Goal: Transaction & Acquisition: Purchase product/service

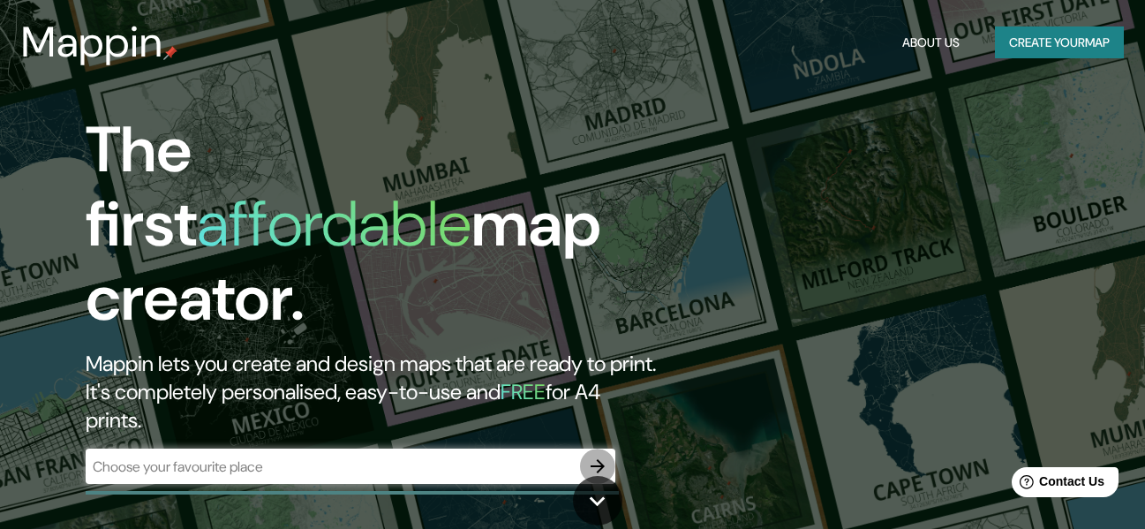
drag, startPoint x: 597, startPoint y: 390, endPoint x: 763, endPoint y: 171, distance: 274.7
click at [597, 456] on icon "button" at bounding box center [597, 466] width 21 height 21
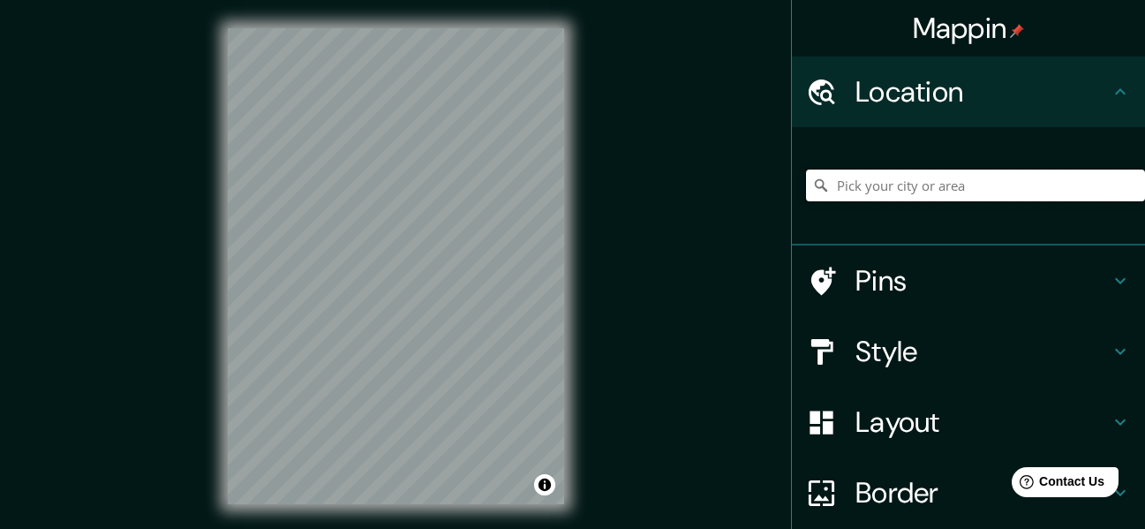
click at [976, 177] on input "Pick your city or area" at bounding box center [975, 186] width 339 height 32
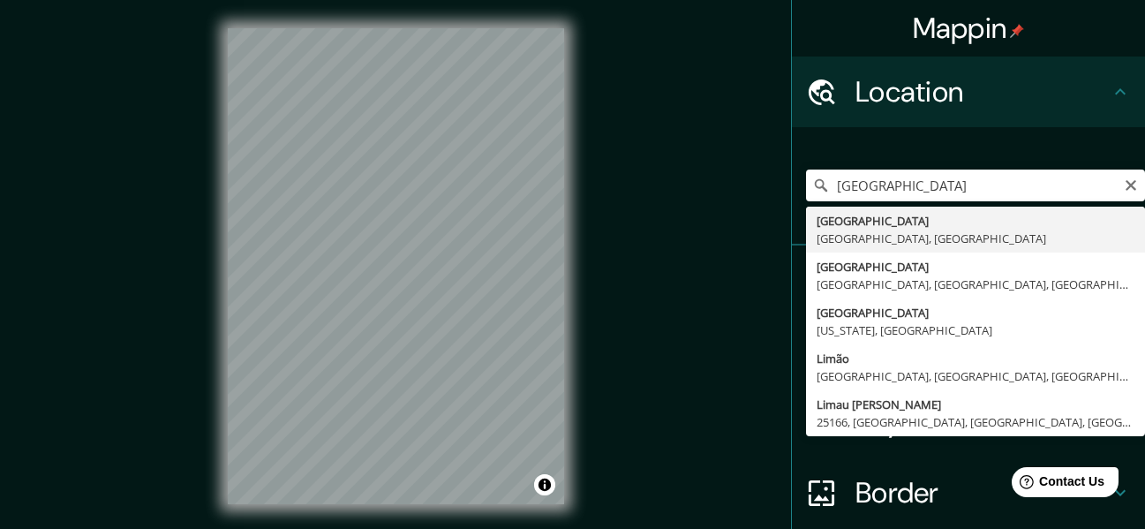
type input "Lima, Provincia de Lima, Perú"
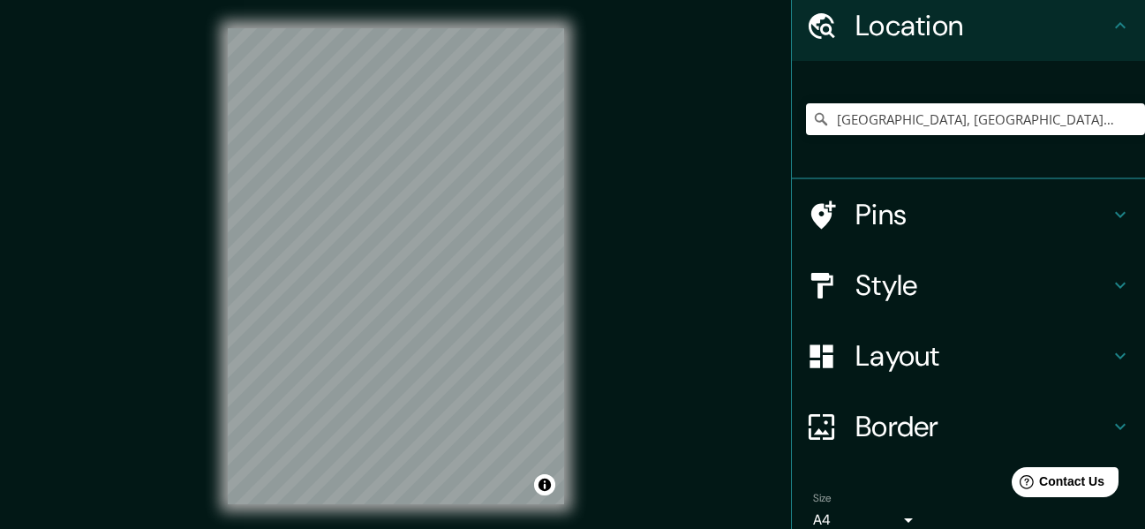
scroll to position [147, 0]
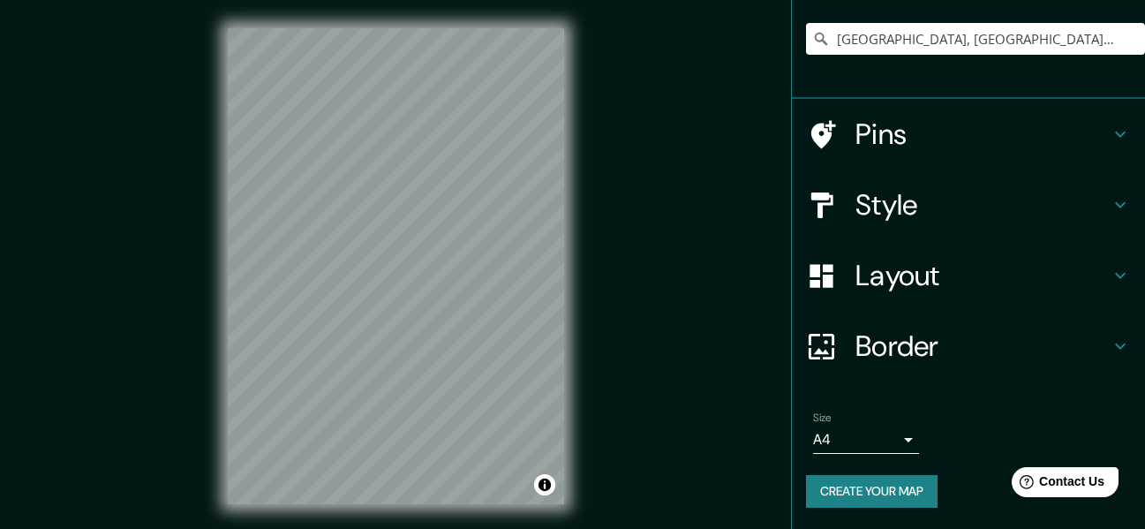
click at [878, 278] on h4 "Layout" at bounding box center [982, 275] width 254 height 35
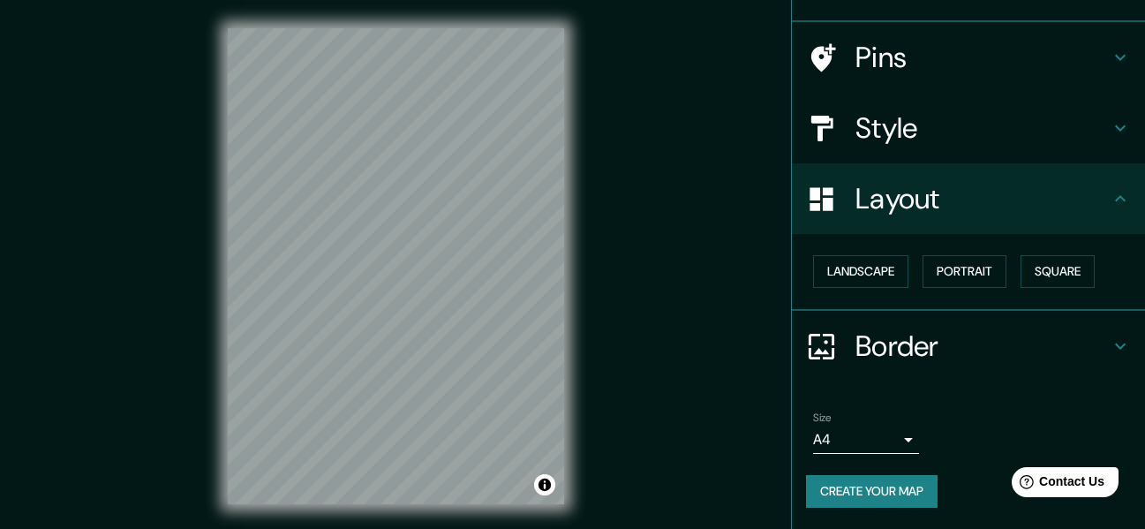
scroll to position [106, 0]
click at [878, 129] on h4 "Style" at bounding box center [982, 128] width 254 height 35
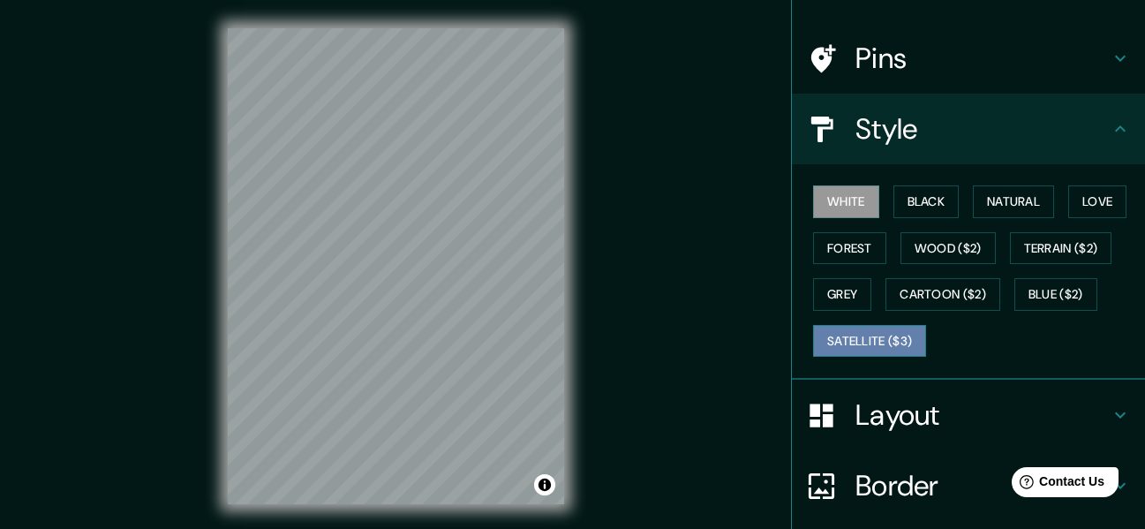
click at [868, 338] on button "Satellite ($3)" at bounding box center [869, 341] width 113 height 33
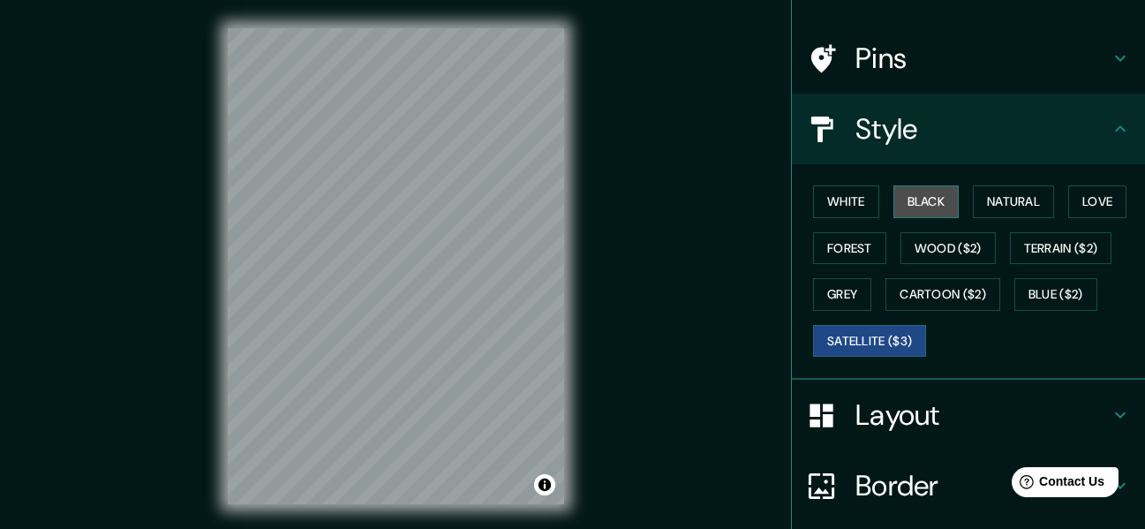
click at [916, 208] on button "Black" at bounding box center [926, 201] width 66 height 33
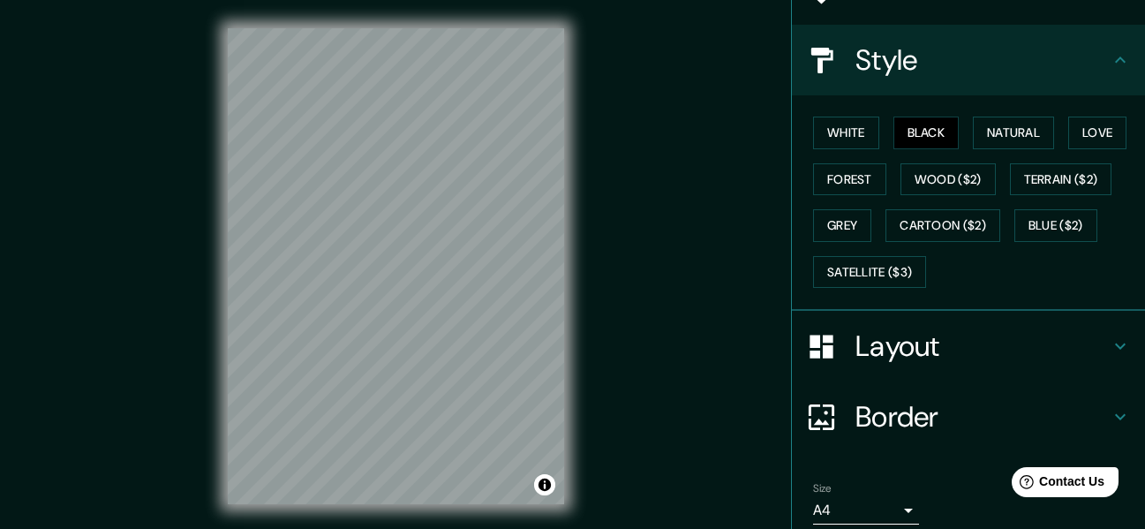
scroll to position [245, 0]
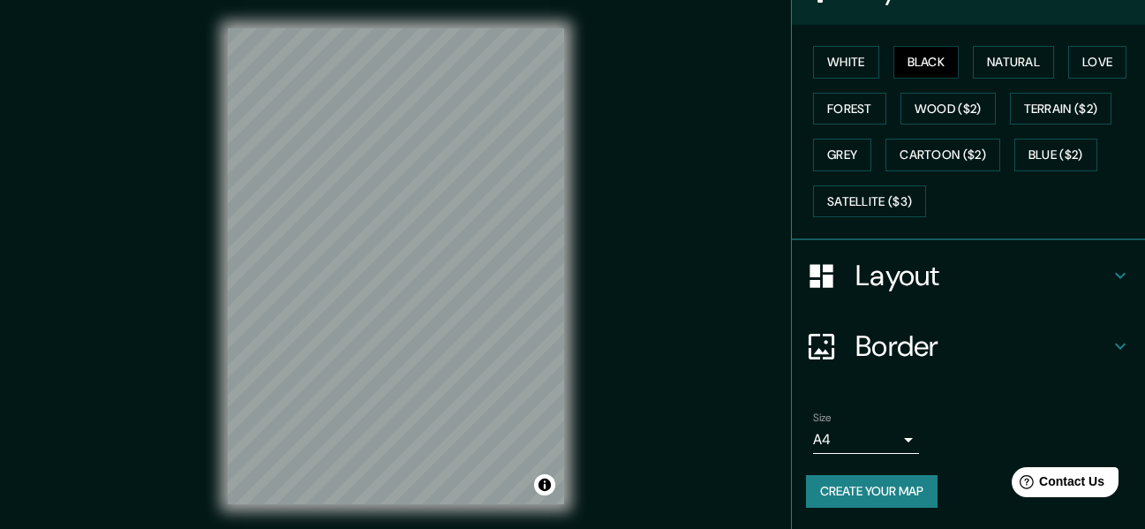
click at [894, 440] on body "Mappin Location Lima, Provincia de Lima, Perú Pins Style White Black Natural Lo…" at bounding box center [572, 264] width 1145 height 529
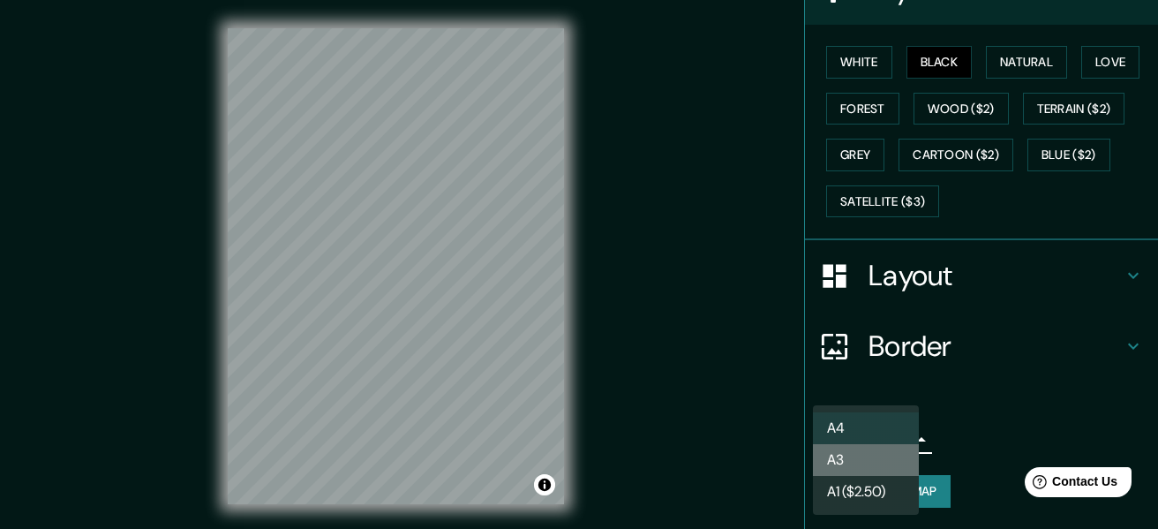
click at [863, 461] on li "A3" at bounding box center [866, 460] width 106 height 32
type input "a4"
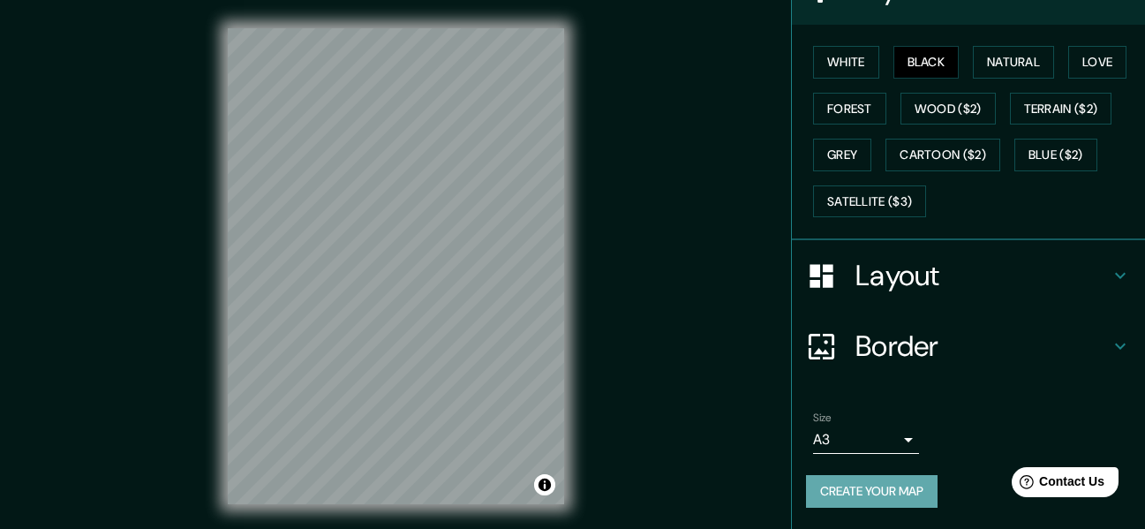
click at [882, 485] on button "Create your map" at bounding box center [872, 491] width 132 height 33
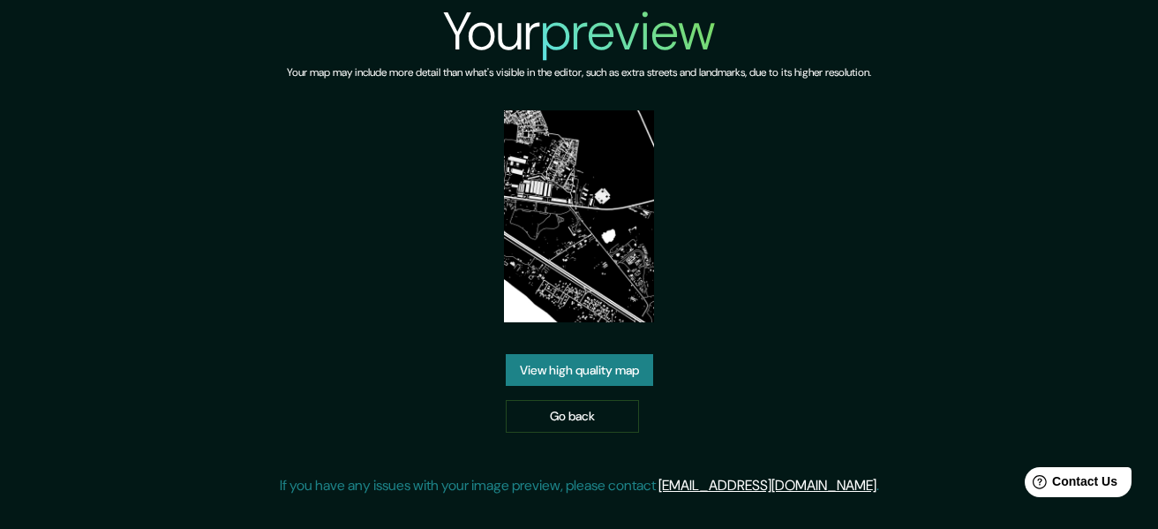
click at [636, 371] on link "View high quality map" at bounding box center [579, 370] width 147 height 33
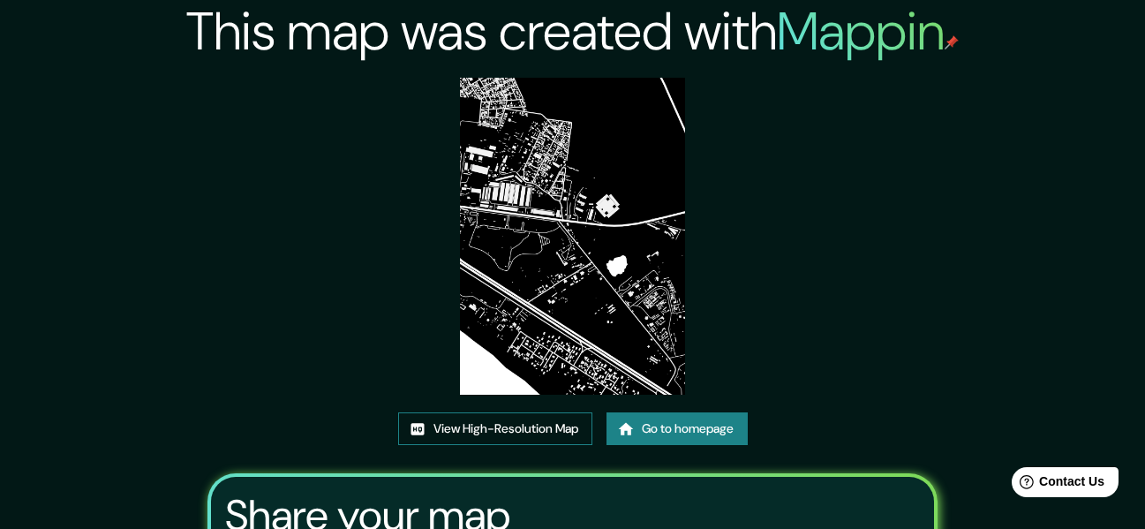
click at [561, 427] on link "View High-Resolution Map" at bounding box center [495, 428] width 194 height 33
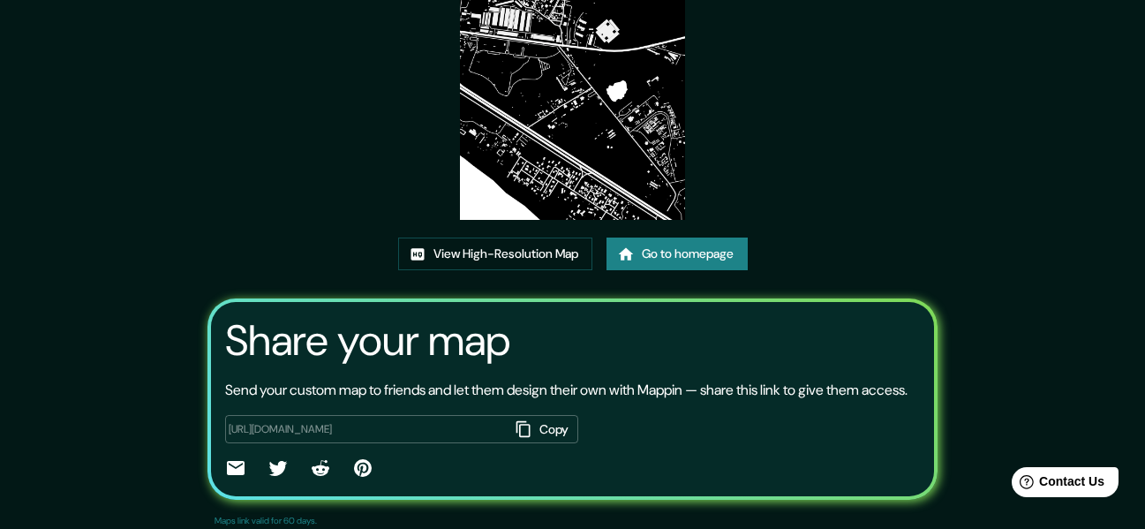
scroll to position [177, 0]
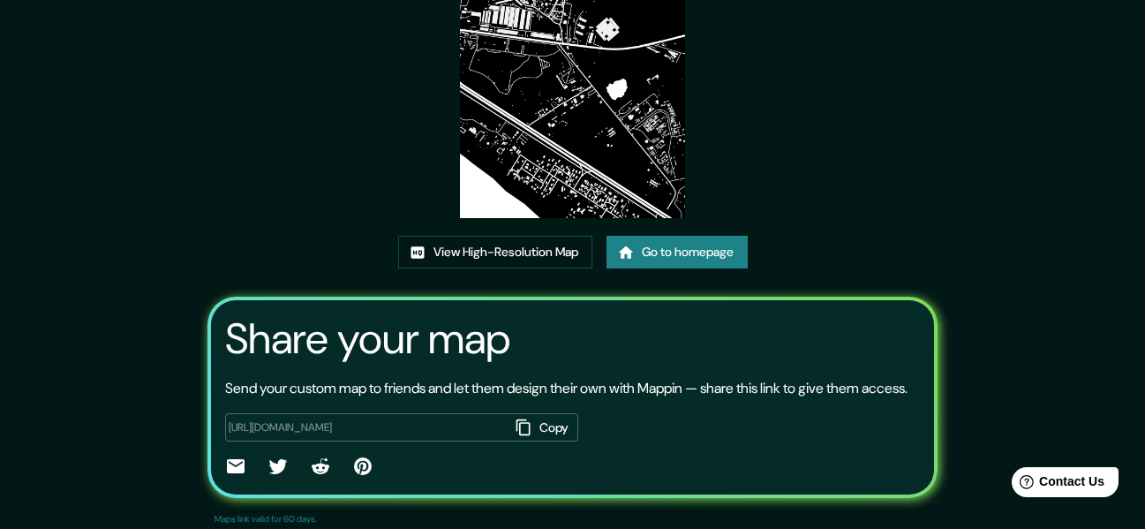
click at [647, 259] on link "Go to homepage" at bounding box center [677, 252] width 141 height 33
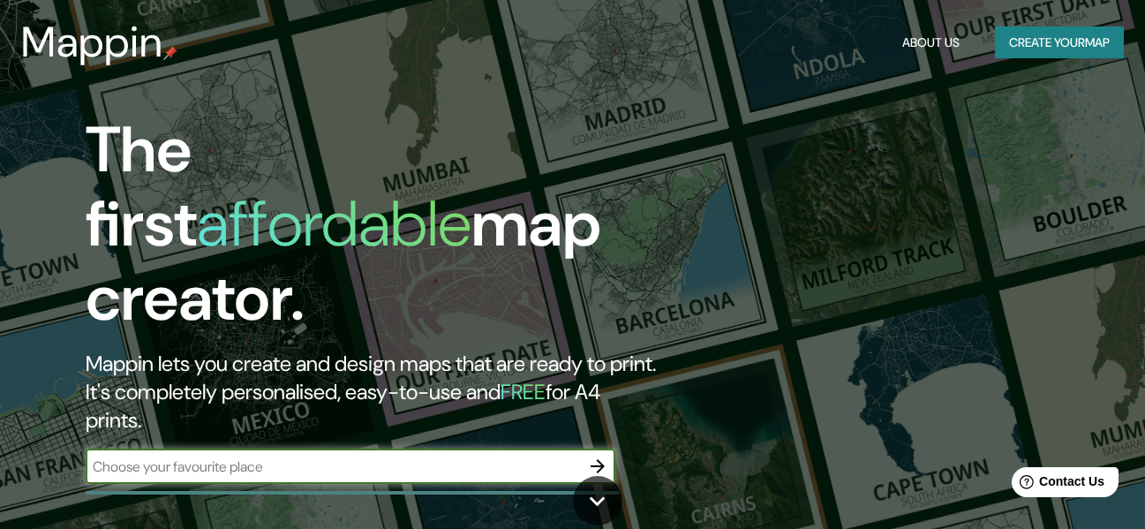
click at [520, 456] on input "text" at bounding box center [333, 466] width 494 height 20
click at [599, 456] on icon "button" at bounding box center [597, 466] width 21 height 21
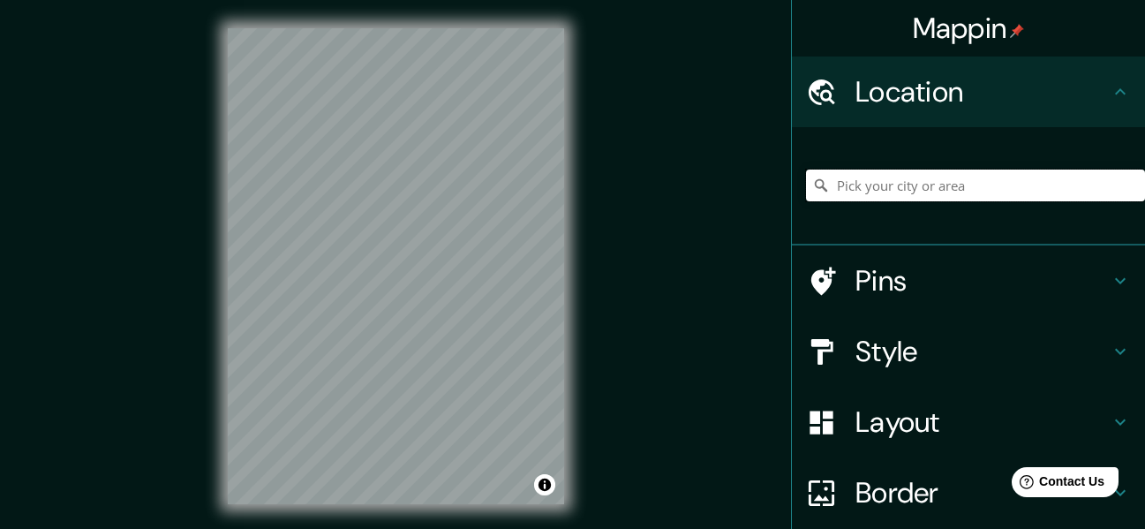
click at [862, 187] on input "Pick your city or area" at bounding box center [975, 186] width 339 height 32
type input "Lima, Provincia de Lima, Perú"
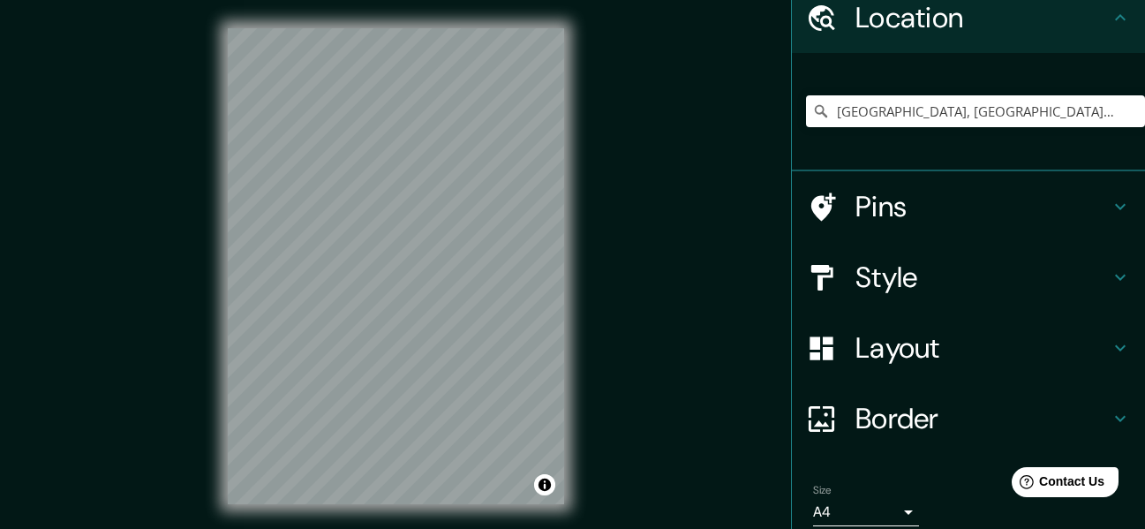
scroll to position [147, 0]
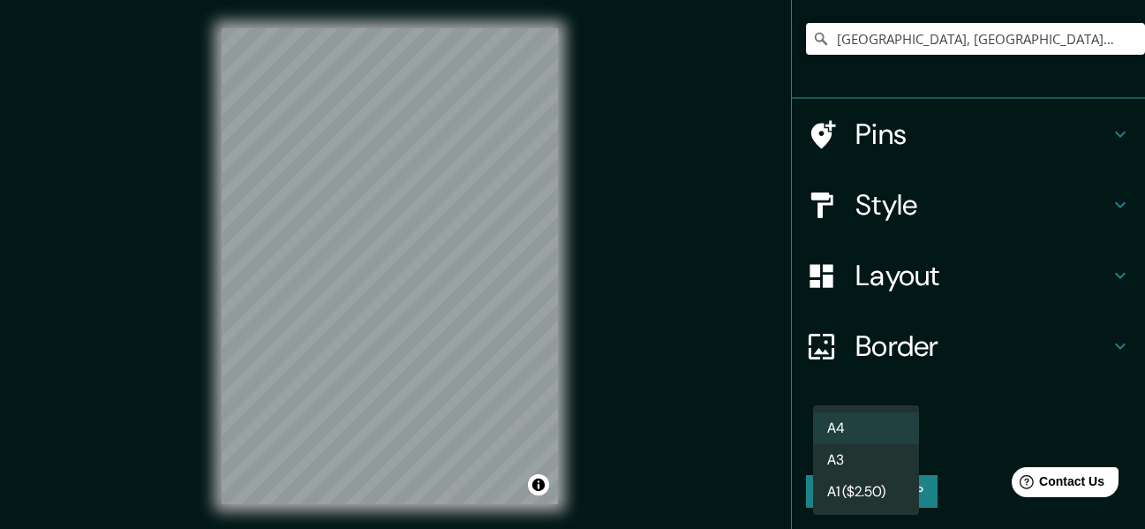
click at [876, 426] on body "Mappin Location Lima, Provincia de Lima, Perú Lima Provincia de Lima, Perú Lima…" at bounding box center [572, 264] width 1145 height 529
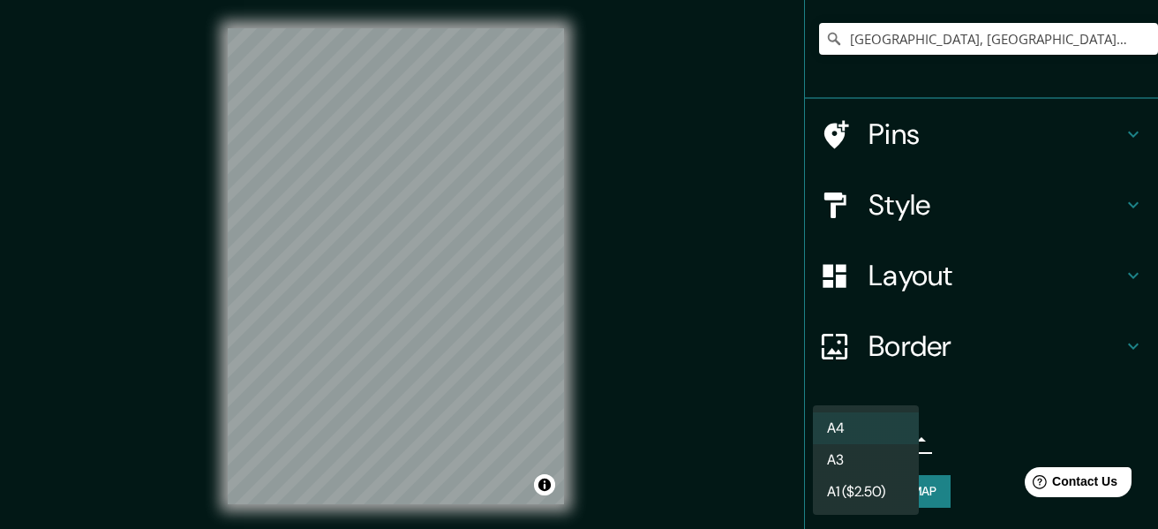
click at [875, 471] on li "A3" at bounding box center [866, 460] width 106 height 32
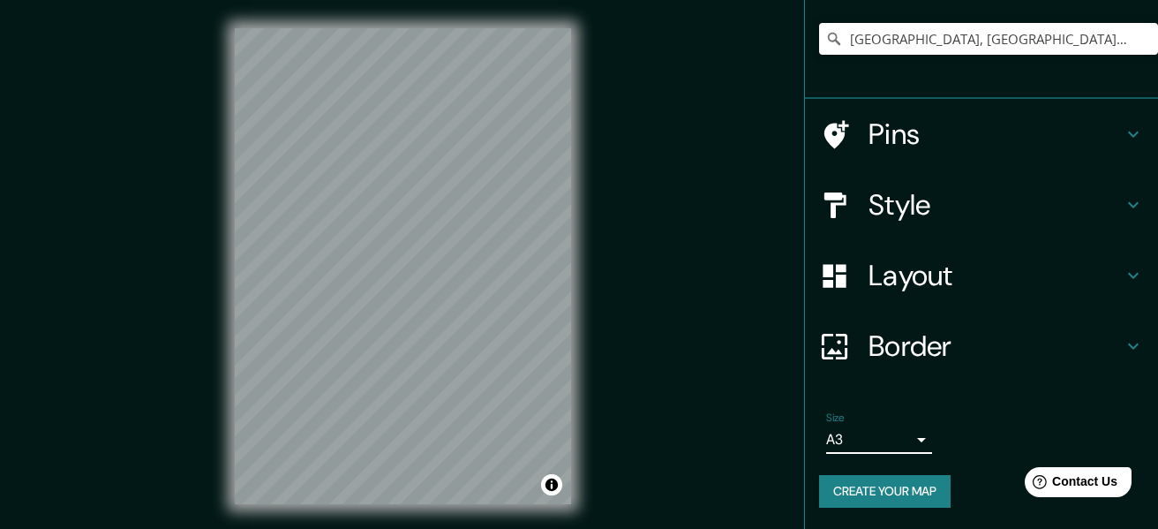
click at [836, 437] on body "Mappin Location Lima, Provincia de Lima, Perú Lima Provincia de Lima, Perú Lima…" at bounding box center [579, 264] width 1158 height 529
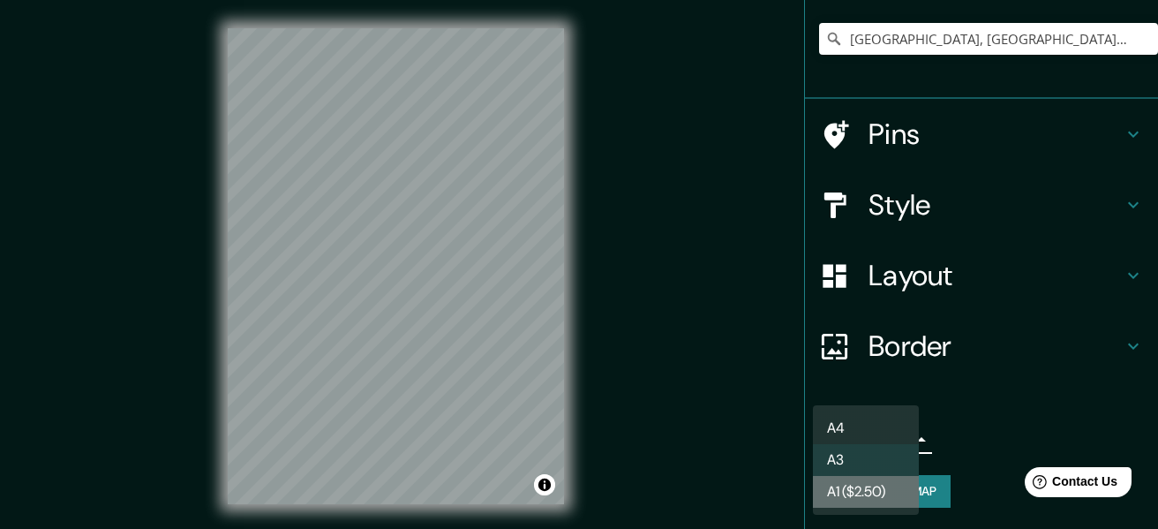
click at [861, 489] on li "A1 ($2.50)" at bounding box center [866, 492] width 106 height 32
type input "a3"
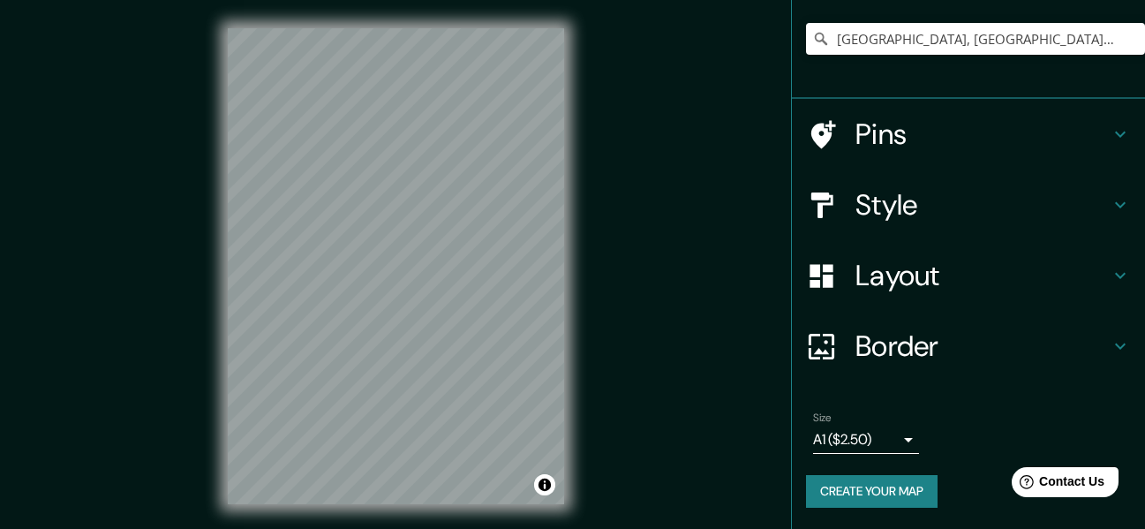
click at [823, 195] on icon at bounding box center [821, 205] width 31 height 31
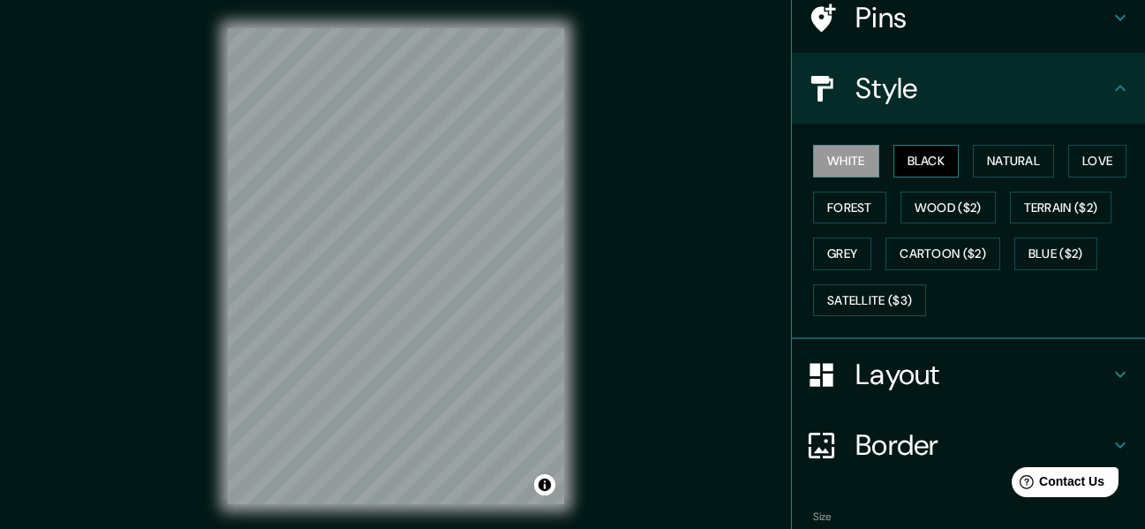
click at [923, 164] on button "Black" at bounding box center [926, 161] width 66 height 33
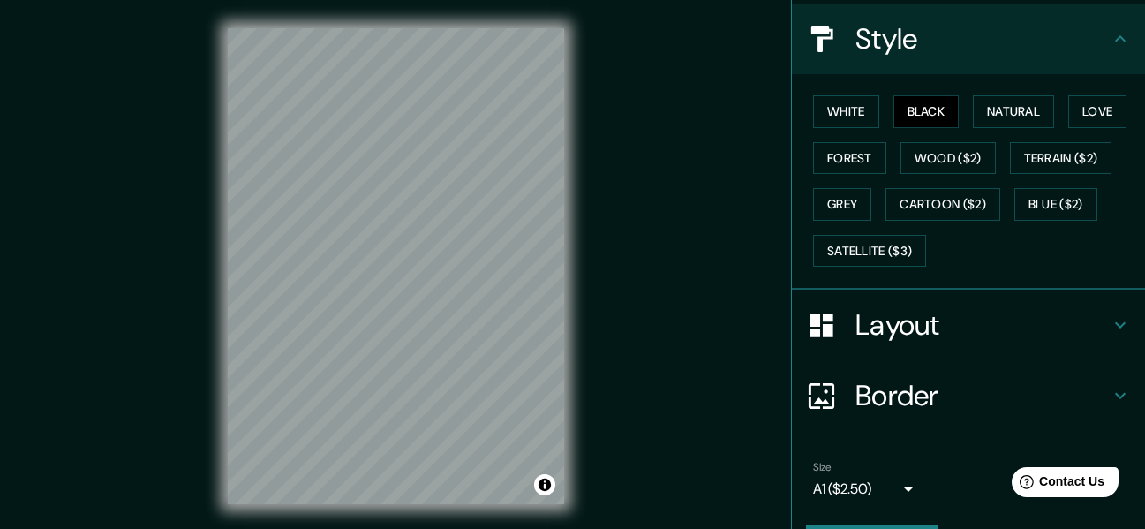
scroll to position [245, 0]
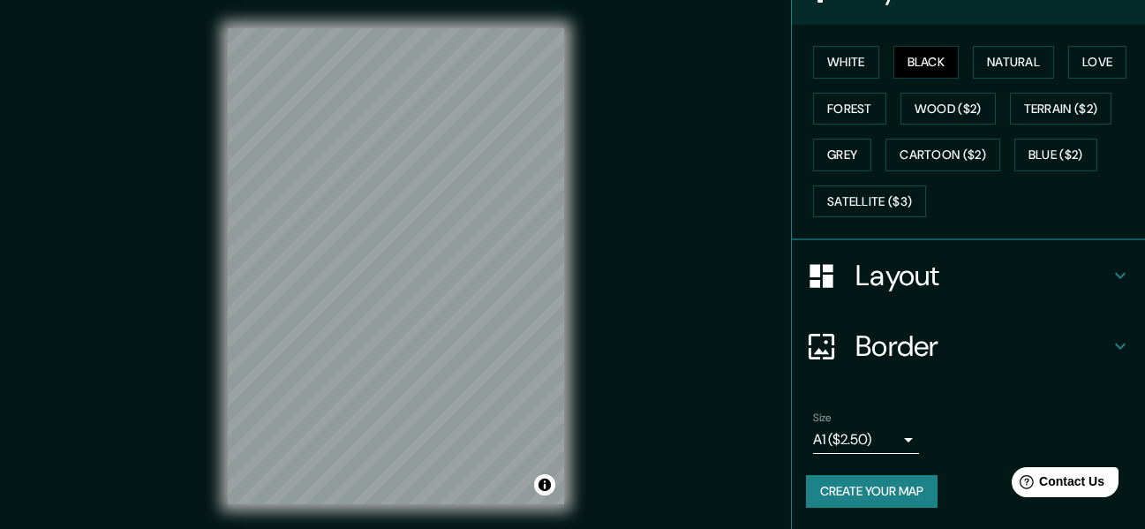
click at [889, 481] on button "Create your map" at bounding box center [872, 491] width 132 height 33
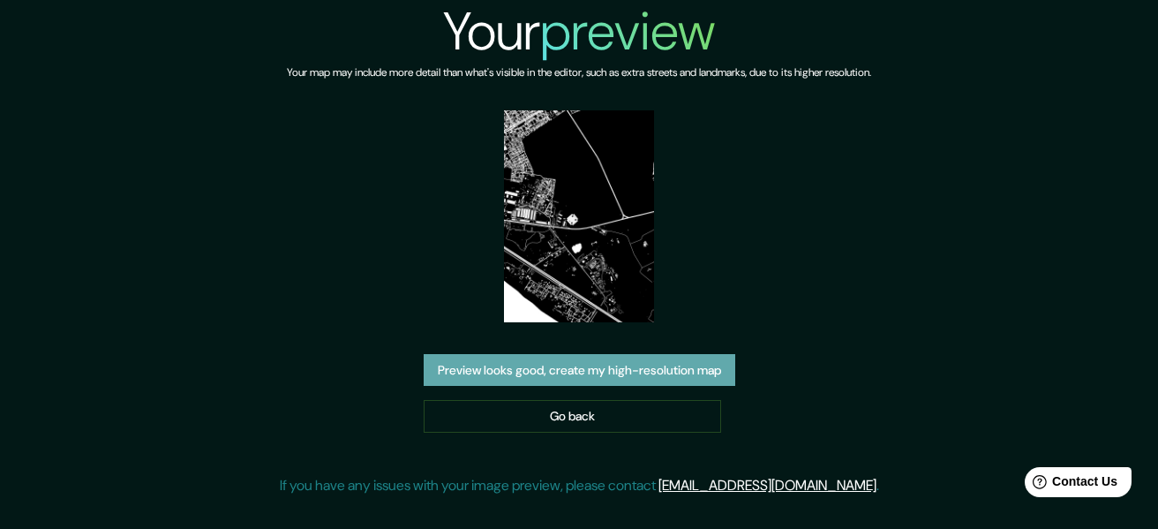
click at [641, 358] on button "Preview looks good, create my high-resolution map" at bounding box center [580, 370] width 312 height 33
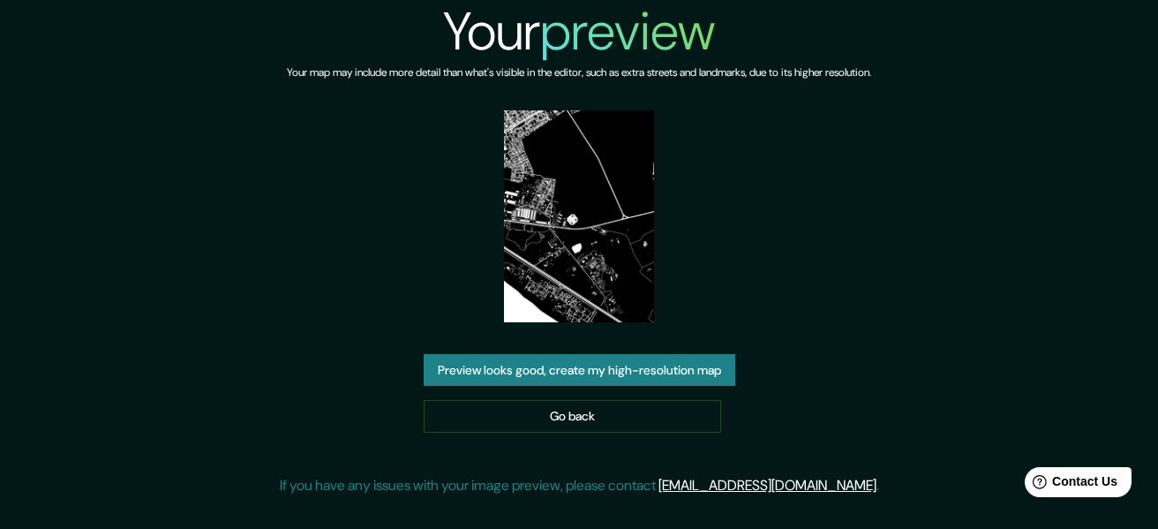
click at [631, 370] on button "Preview looks good, create my high-resolution map" at bounding box center [580, 370] width 312 height 33
click at [696, 424] on link "Go back" at bounding box center [573, 416] width 298 height 33
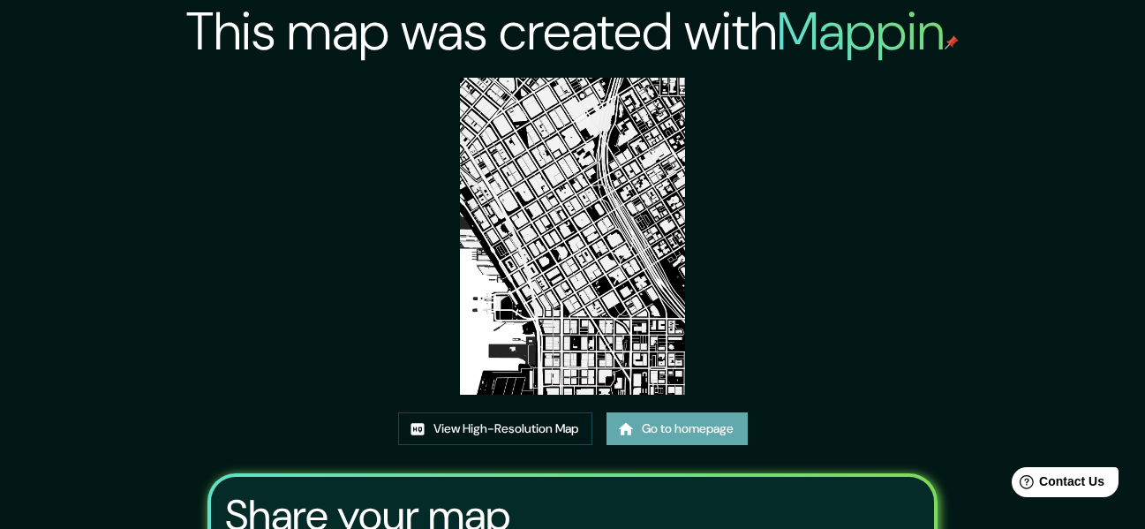
click at [677, 420] on link "Go to homepage" at bounding box center [677, 428] width 141 height 33
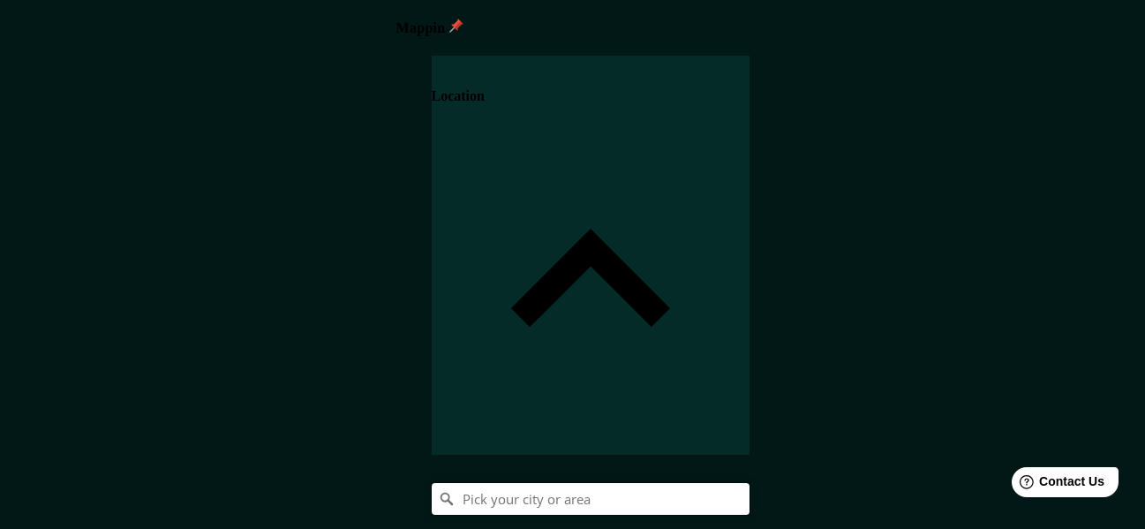
click at [750, 483] on input "Pick your city or area" at bounding box center [591, 499] width 318 height 32
type input "S"
type input "Seattle, Washington, Estados Unidos"
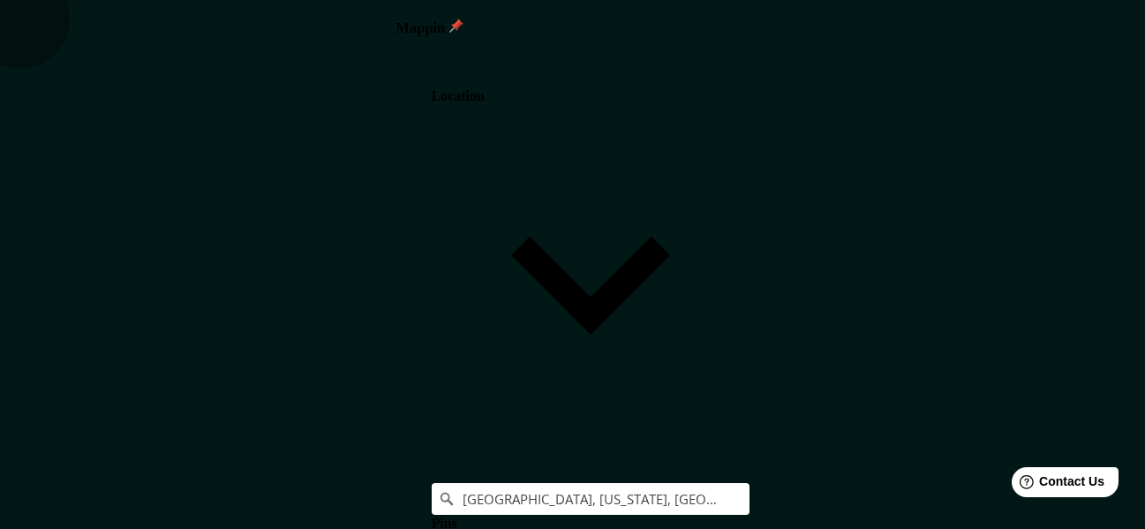
click at [875, 444] on body "Mappin Location Seattle, Washington, Estados Unidos Seattle Washington, Estados…" at bounding box center [579, 264] width 1158 height 529
type input "a4"
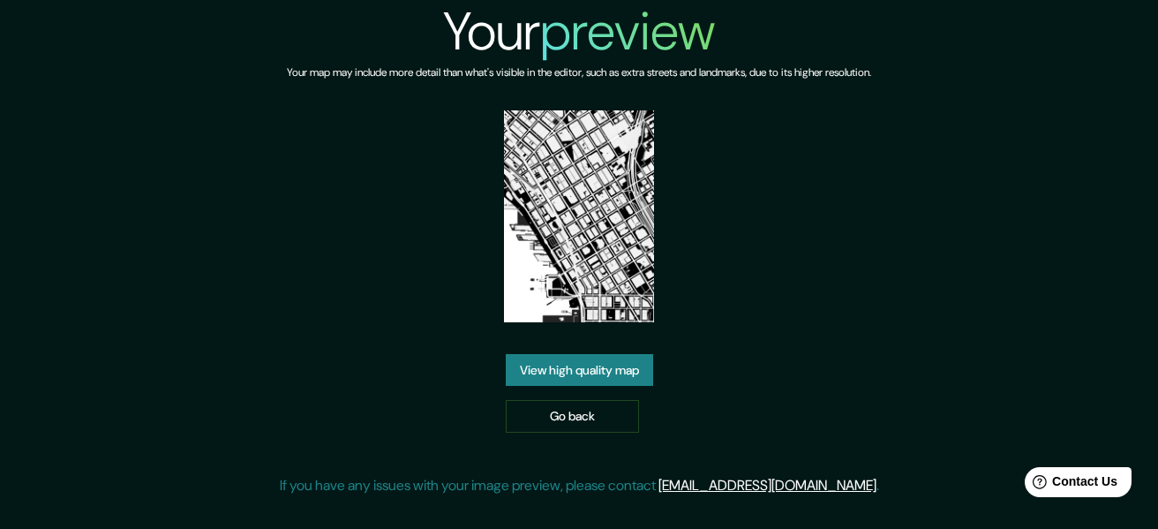
click at [638, 368] on link "View high quality map" at bounding box center [579, 370] width 147 height 33
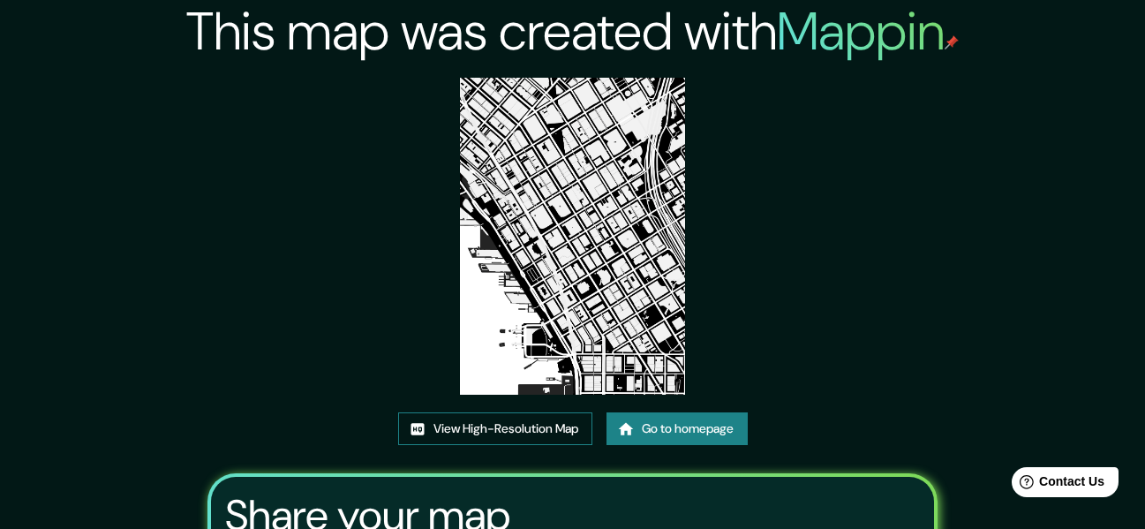
click at [569, 430] on link "View High-Resolution Map" at bounding box center [495, 428] width 194 height 33
